Goal: Entertainment & Leisure: Consume media (video, audio)

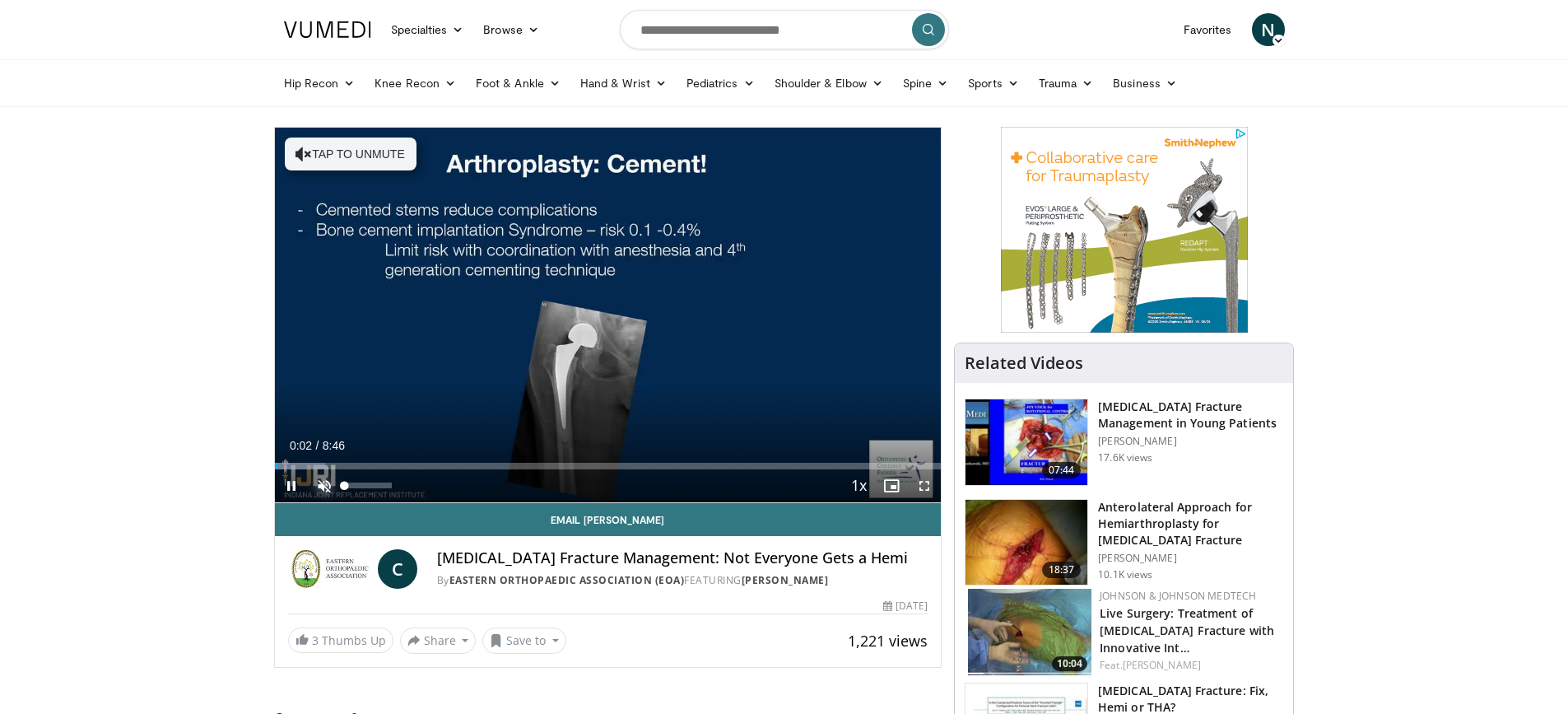
click at [326, 476] on span "Video Player" at bounding box center [324, 486] width 33 height 33
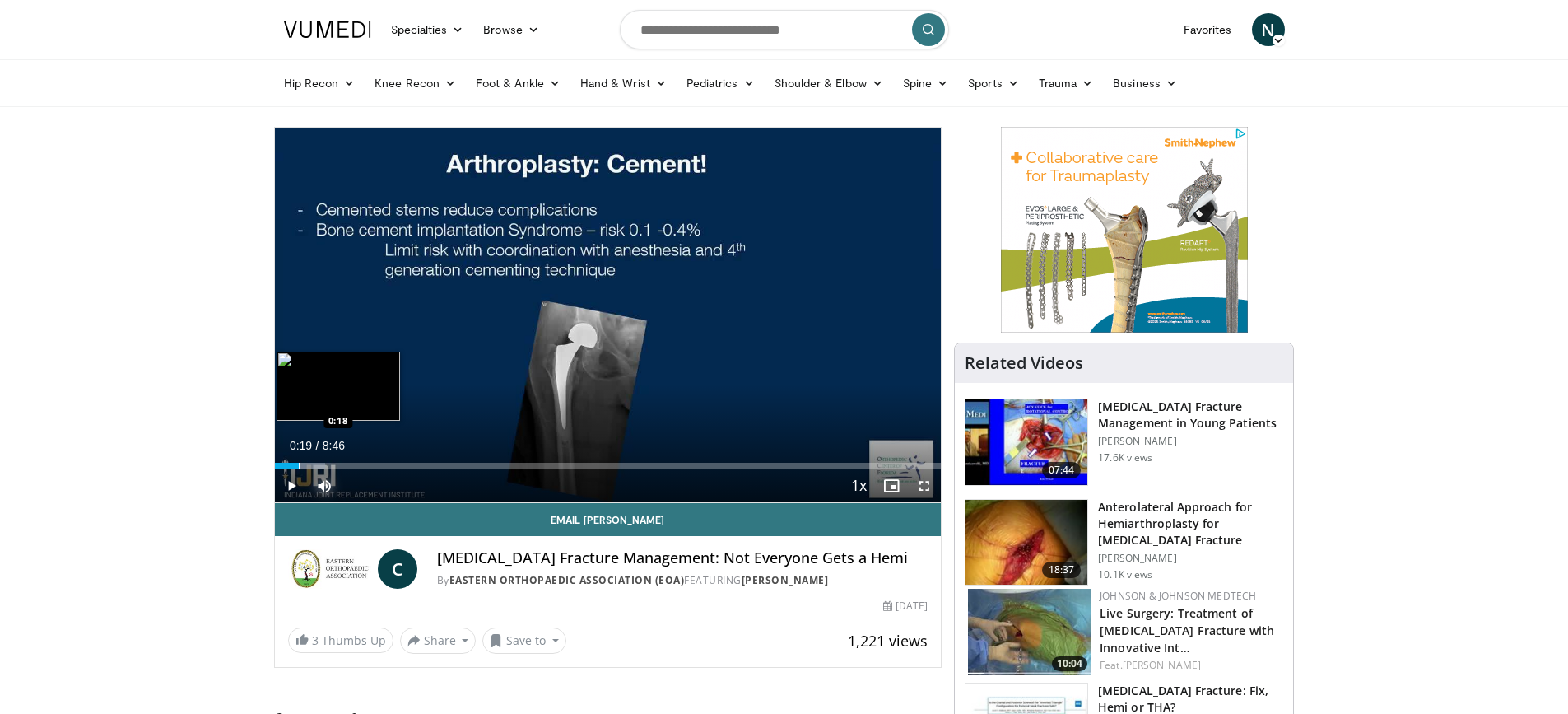
click at [299, 463] on div "Progress Bar" at bounding box center [300, 466] width 2 height 6
click at [317, 463] on div "Progress Bar" at bounding box center [318, 466] width 2 height 6
click at [333, 458] on div "Loaded : 18.86% 0:33 0:46" at bounding box center [608, 461] width 666 height 16
click at [343, 458] on div "Loaded : 20.75% 0:46 0:53" at bounding box center [608, 461] width 666 height 16
click at [360, 464] on div "Progress Bar" at bounding box center [361, 466] width 2 height 6
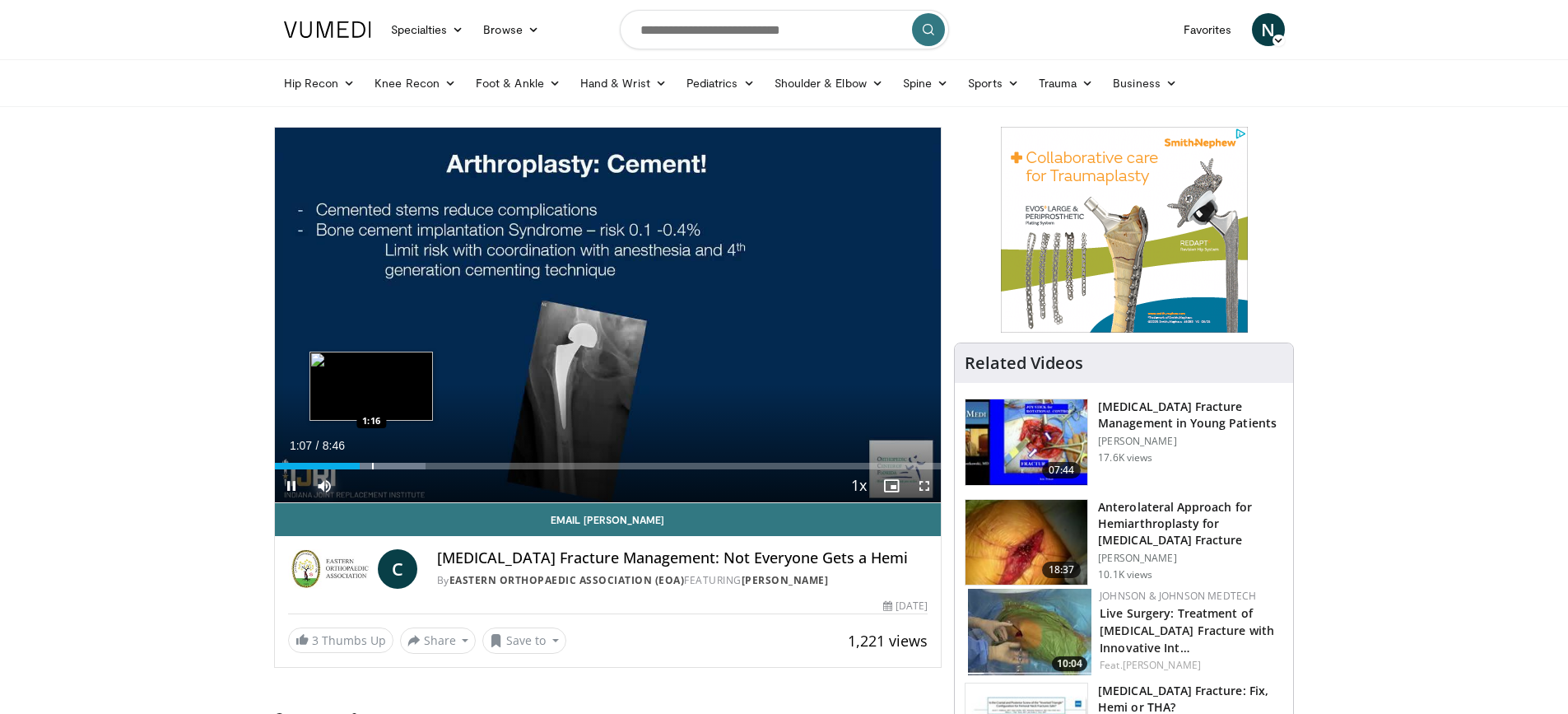
click at [372, 464] on div "Progress Bar" at bounding box center [373, 466] width 2 height 6
click at [392, 464] on div "Progress Bar" at bounding box center [393, 466] width 2 height 6
click at [410, 466] on div "Progress Bar" at bounding box center [410, 466] width 2 height 6
click at [432, 466] on div "Progress Bar" at bounding box center [433, 466] width 2 height 6
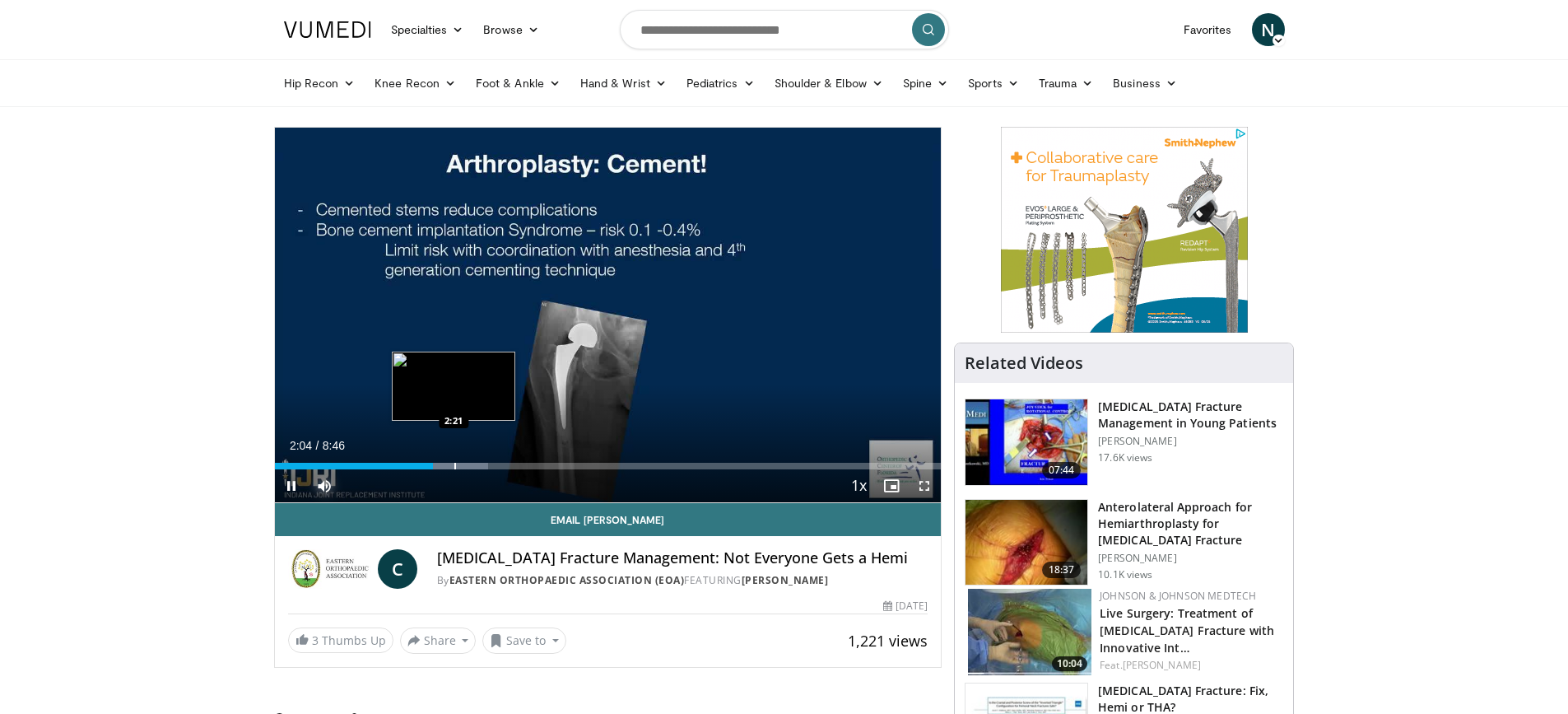
click at [455, 466] on div "Progress Bar" at bounding box center [455, 466] width 2 height 6
click at [466, 466] on div "Progress Bar" at bounding box center [477, 466] width 122 height 6
click at [481, 466] on div "Progress Bar" at bounding box center [482, 466] width 2 height 6
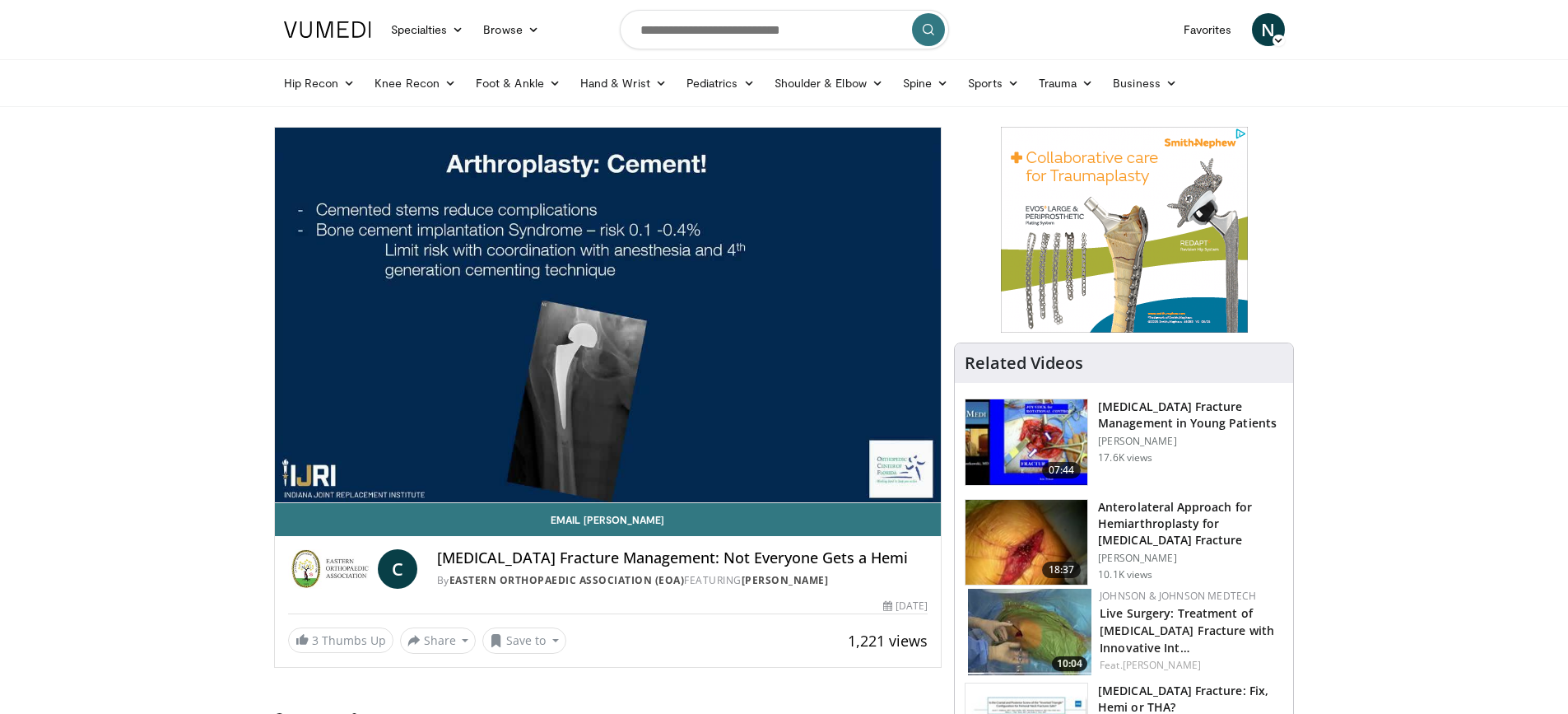
click at [505, 465] on video-js "**********" at bounding box center [608, 314] width 666 height 375
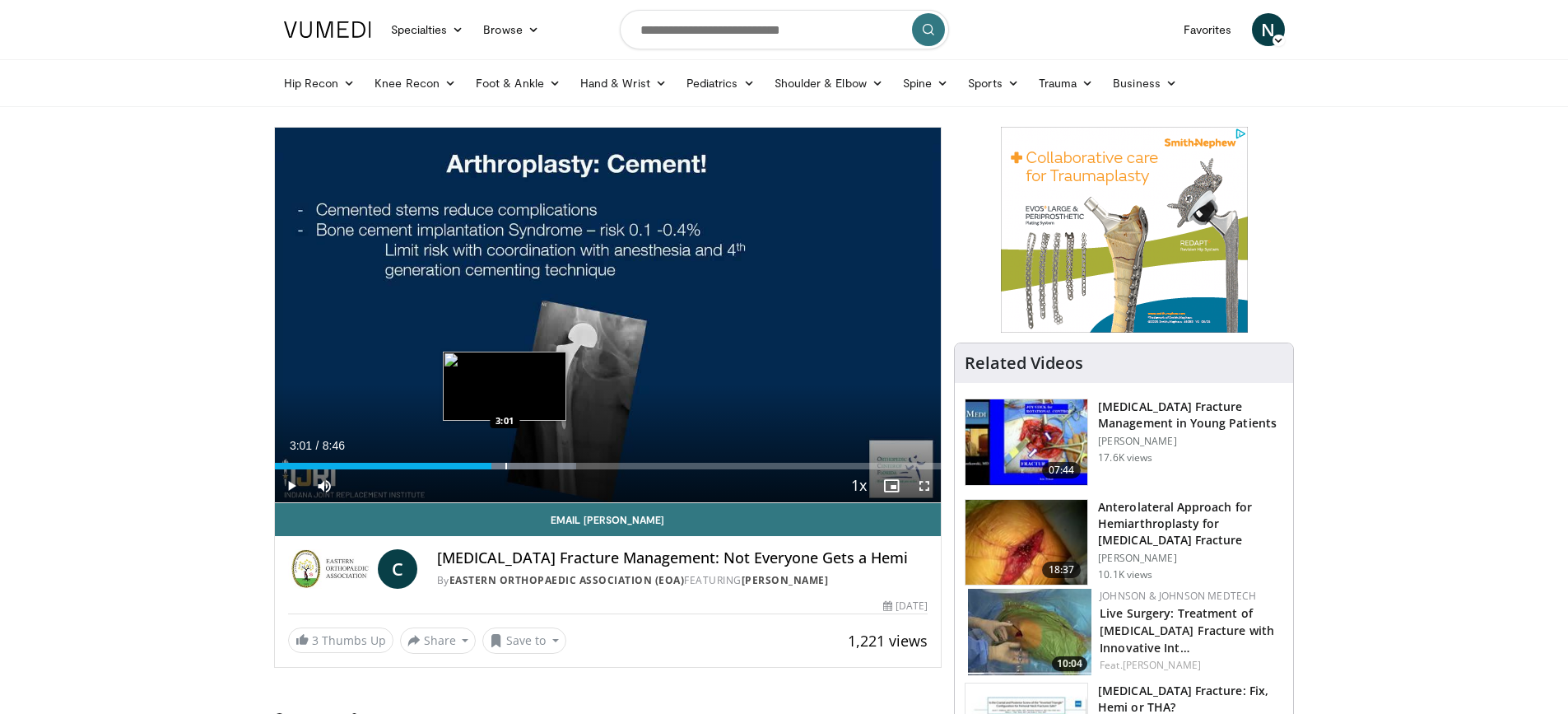
click at [505, 458] on div "Loaded : 45.26% 3:01 3:01" at bounding box center [608, 461] width 666 height 16
click at [524, 458] on div "Loaded : 47.15% 3:02 3:16" at bounding box center [608, 461] width 666 height 16
click at [550, 458] on div "Loaded : 49.43% 3:37 3:36" at bounding box center [608, 461] width 666 height 16
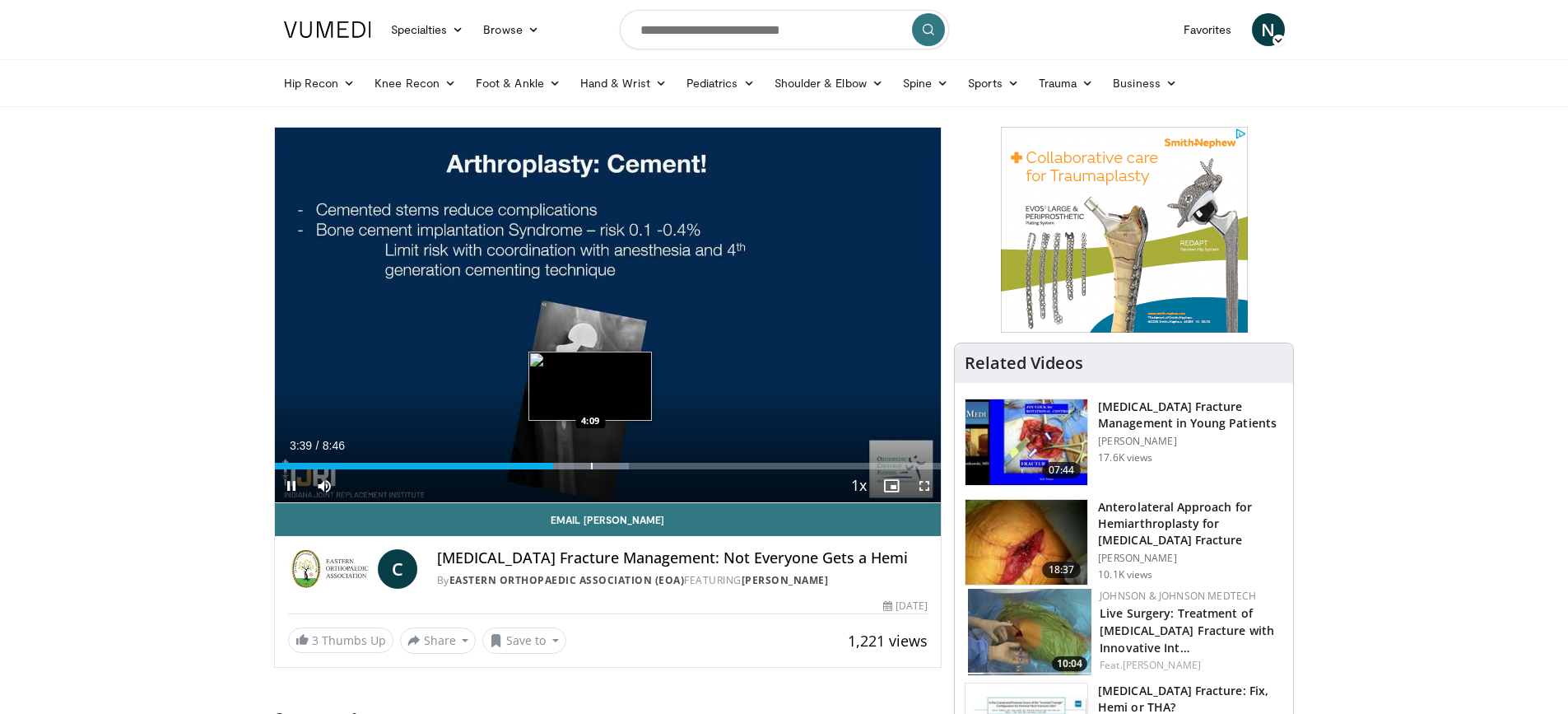
click at [592, 459] on div "Loaded : 53.23% 3:39 4:09" at bounding box center [608, 461] width 666 height 16
click at [603, 463] on div "Progress Bar" at bounding box center [604, 466] width 2 height 6
click at [628, 463] on div "Progress Bar" at bounding box center [628, 466] width 2 height 6
click at [649, 464] on div "Progress Bar" at bounding box center [650, 466] width 2 height 6
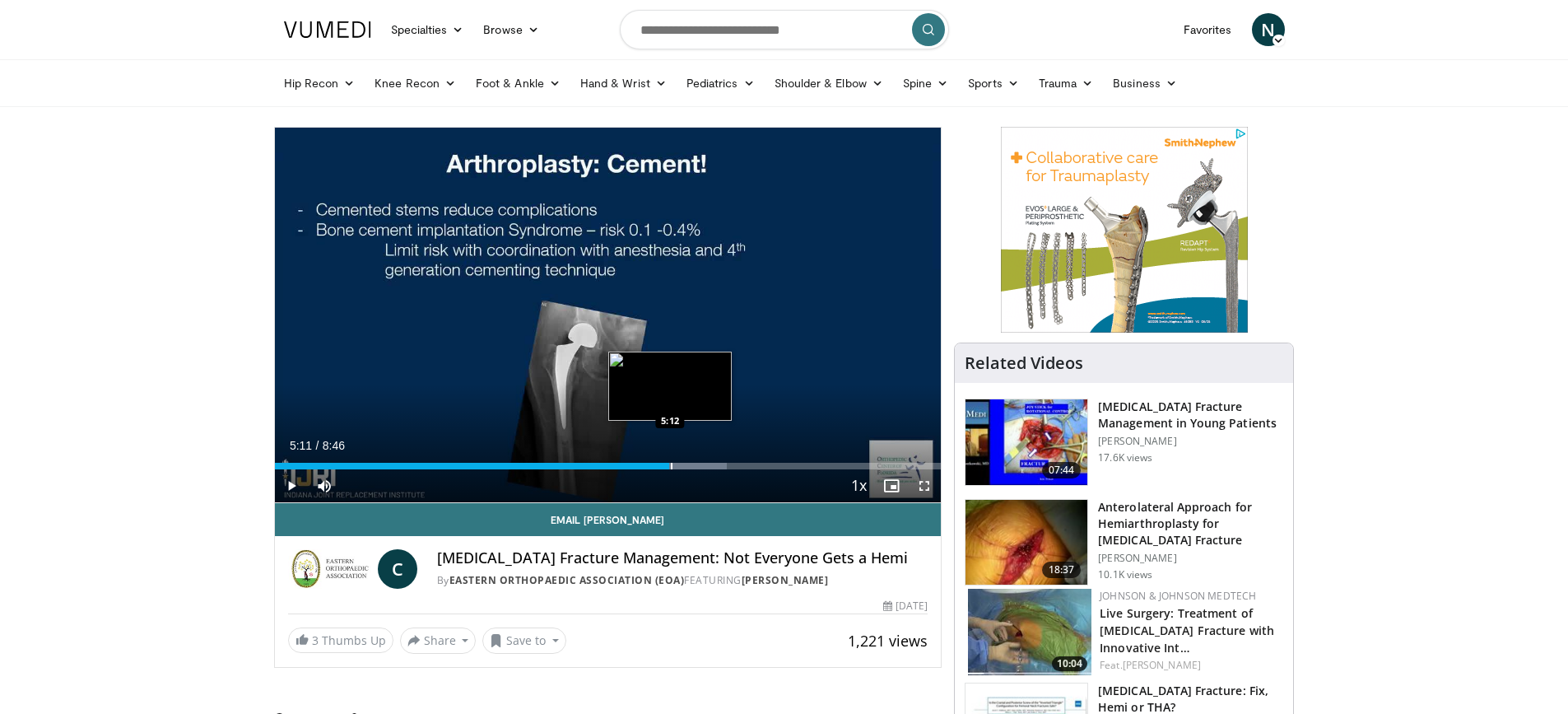
click at [671, 464] on div "Progress Bar" at bounding box center [672, 466] width 2 height 6
click at [711, 467] on div "Progress Bar" at bounding box center [712, 466] width 2 height 6
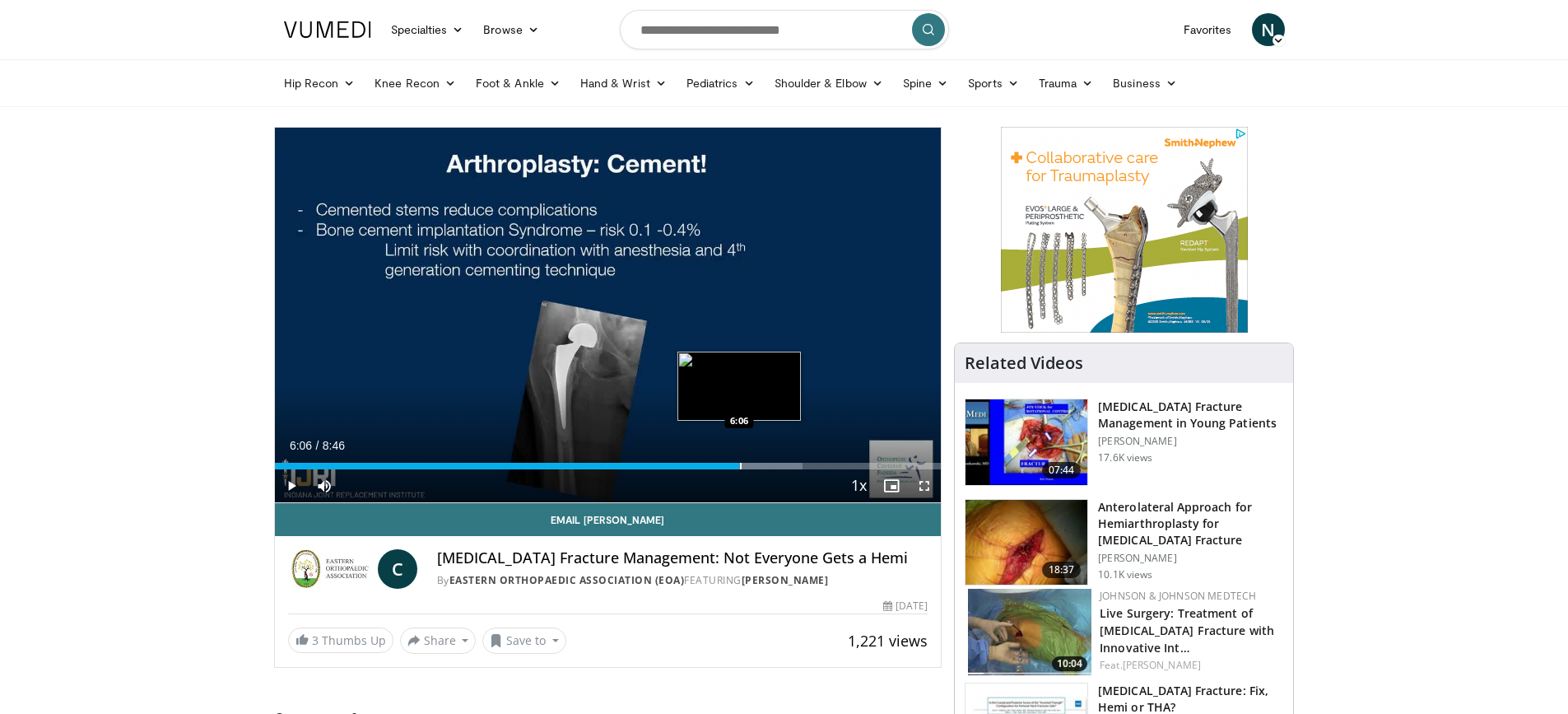
click at [739, 461] on div "Loaded : 79.21% 6:06 6:06" at bounding box center [608, 461] width 666 height 16
click at [769, 467] on div "Progress Bar" at bounding box center [770, 466] width 2 height 6
click at [793, 467] on div "Progress Bar" at bounding box center [793, 466] width 2 height 6
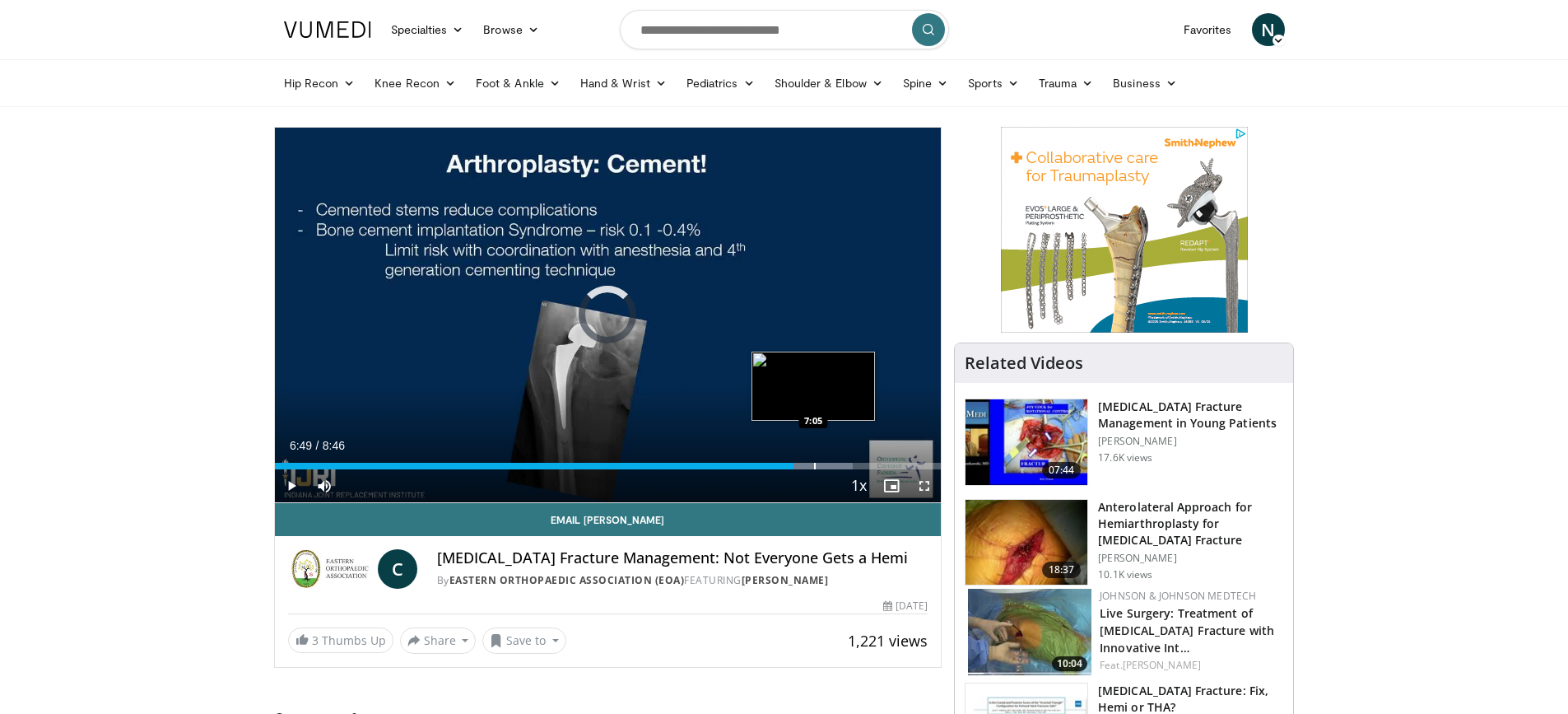
click at [814, 467] on div "Progress Bar" at bounding box center [815, 466] width 2 height 6
click at [840, 461] on div "Loaded : 90.52% 7:06 7:26" at bounding box center [608, 461] width 666 height 16
